Goal: Register for event/course

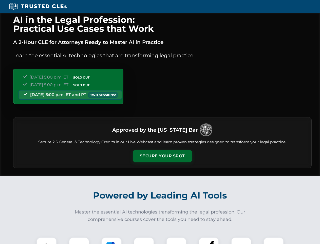
click at [162, 156] on button "Secure Your Spot" at bounding box center [162, 156] width 59 height 12
click at [47, 240] on img at bounding box center [46, 247] width 15 height 15
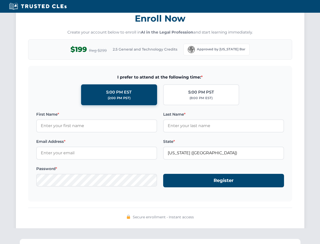
scroll to position [498, 0]
